Goal: Task Accomplishment & Management: Manage account settings

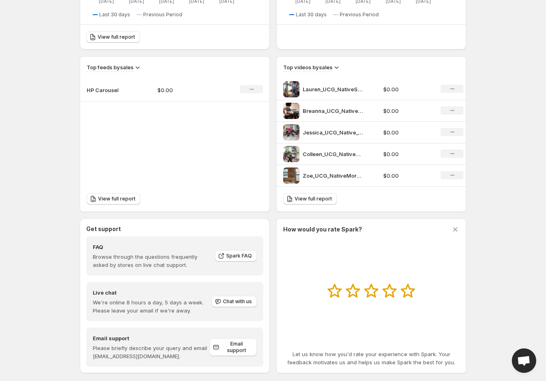
scroll to position [235, 0]
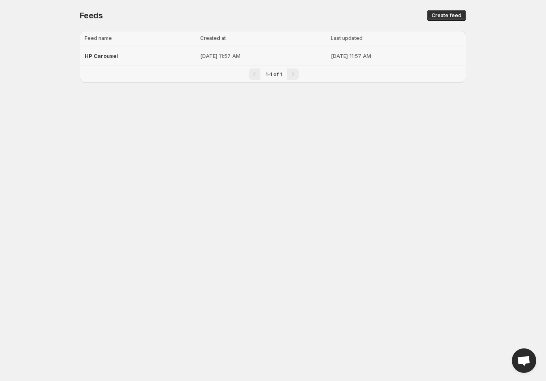
click at [147, 59] on div "HP Carousel" at bounding box center [140, 55] width 111 height 15
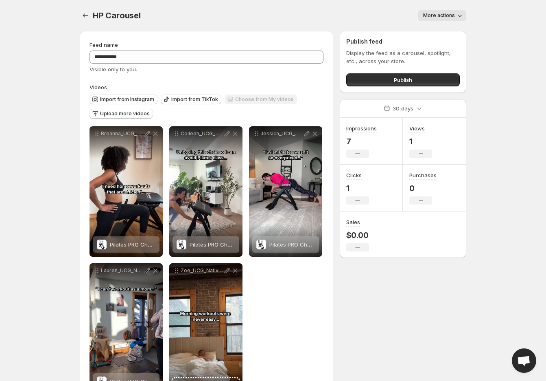
click at [447, 14] on span "More actions" at bounding box center [439, 15] width 32 height 7
click at [338, 17] on div "More actions" at bounding box center [309, 15] width 316 height 11
